Goal: Transaction & Acquisition: Book appointment/travel/reservation

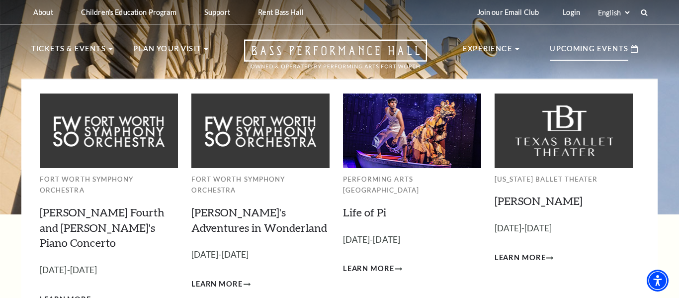
click at [566, 52] on p "Upcoming Events" at bounding box center [589, 52] width 79 height 18
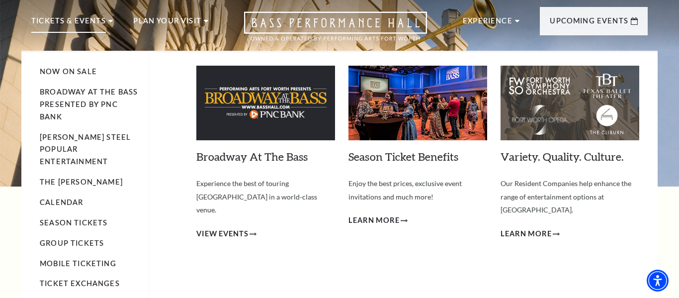
scroll to position [27, 0]
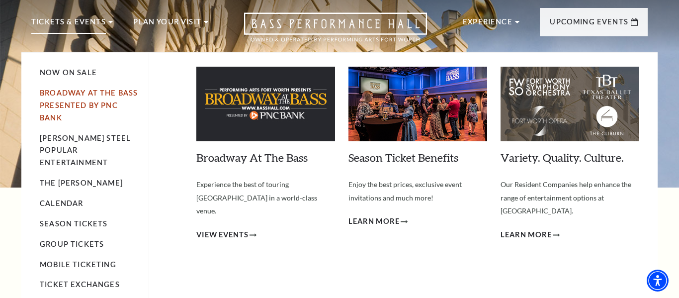
click at [83, 93] on link "Broadway At The Bass presented by PNC Bank" at bounding box center [89, 105] width 98 height 33
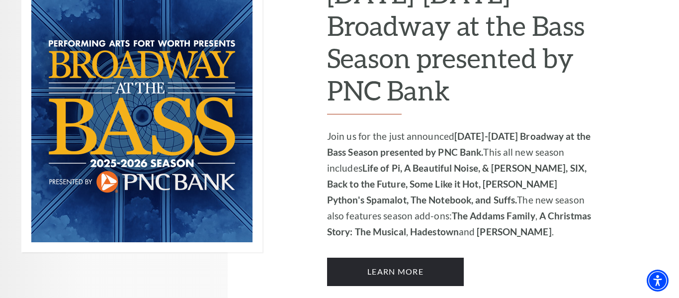
scroll to position [825, 0]
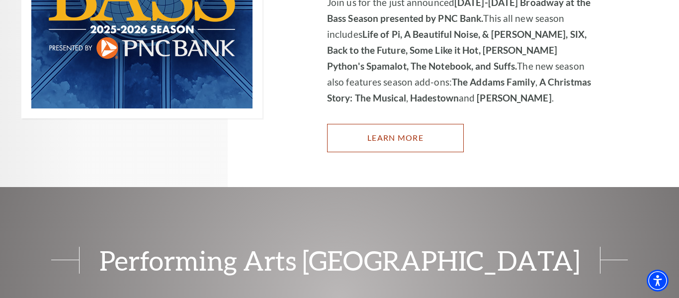
click at [359, 124] on link "Learn More" at bounding box center [395, 138] width 137 height 28
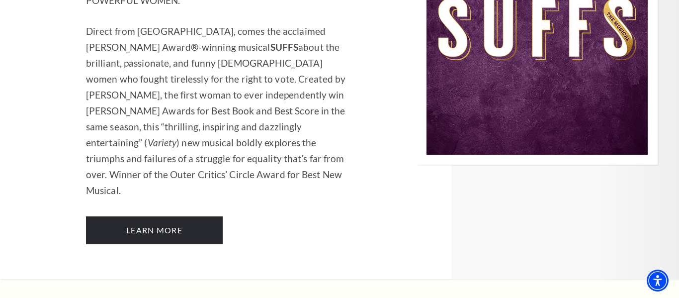
scroll to position [7618, 0]
